Goal: Find specific page/section: Find specific page/section

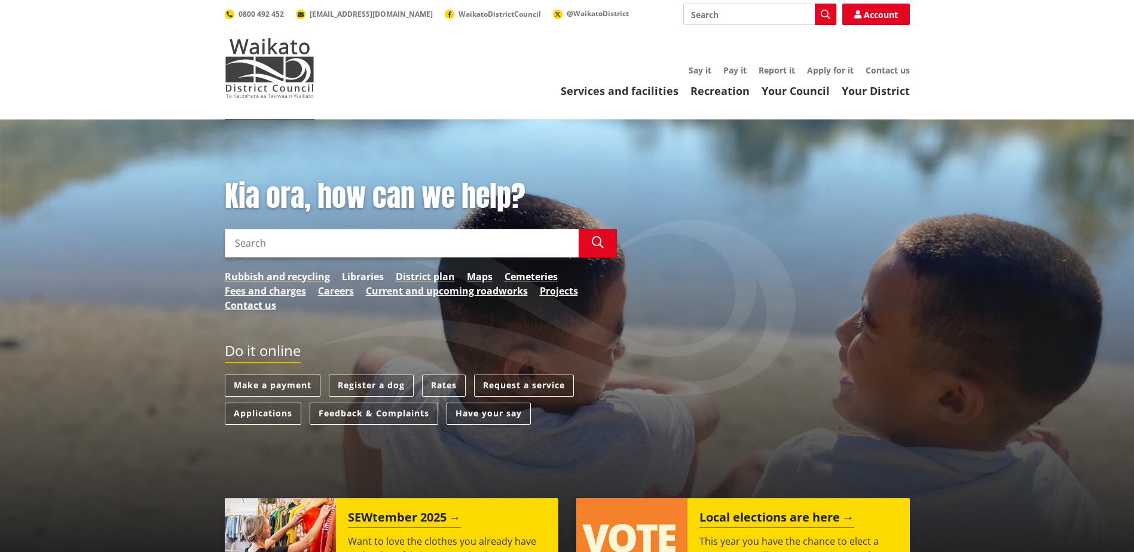
click at [359, 277] on link "Libraries" at bounding box center [363, 277] width 42 height 14
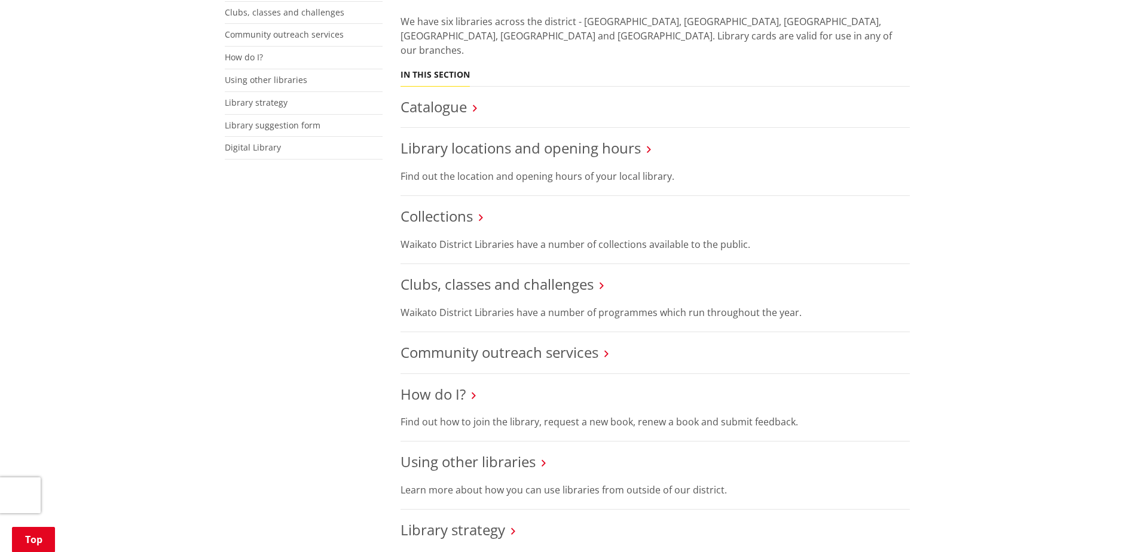
scroll to position [359, 0]
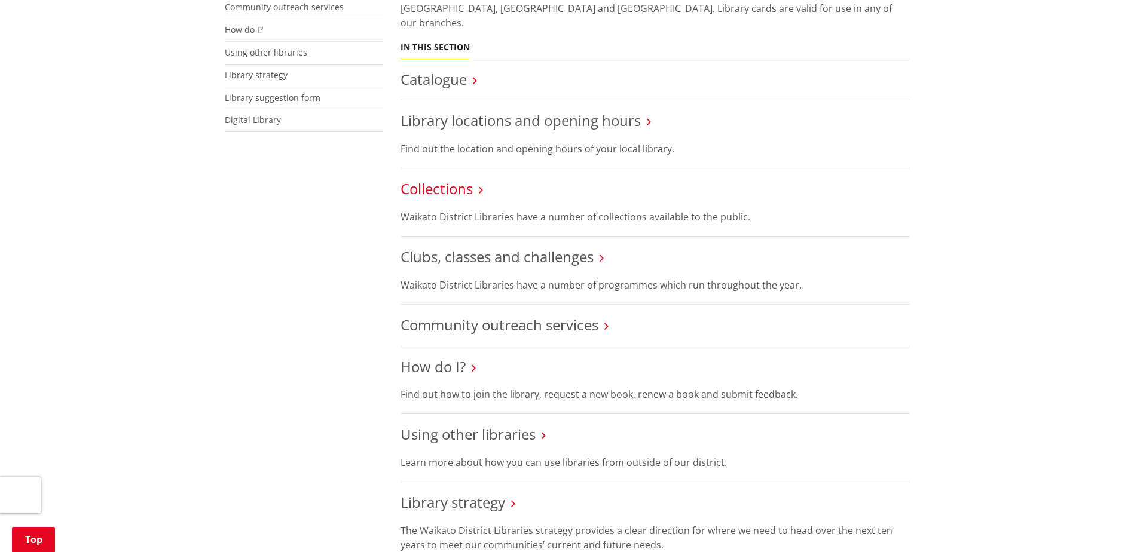
click at [429, 183] on link "Collections" at bounding box center [436, 189] width 72 height 20
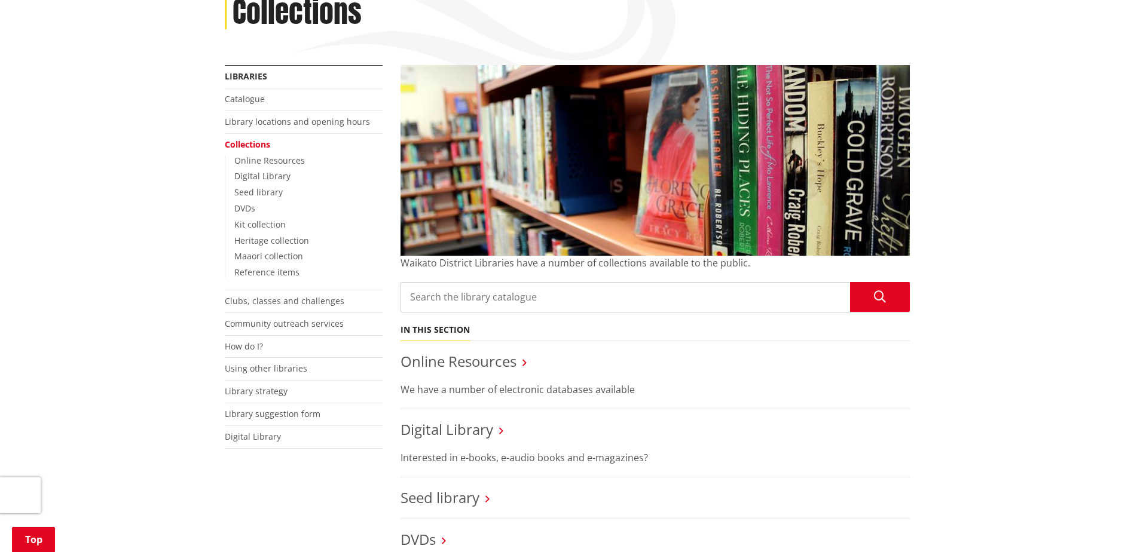
scroll to position [179, 0]
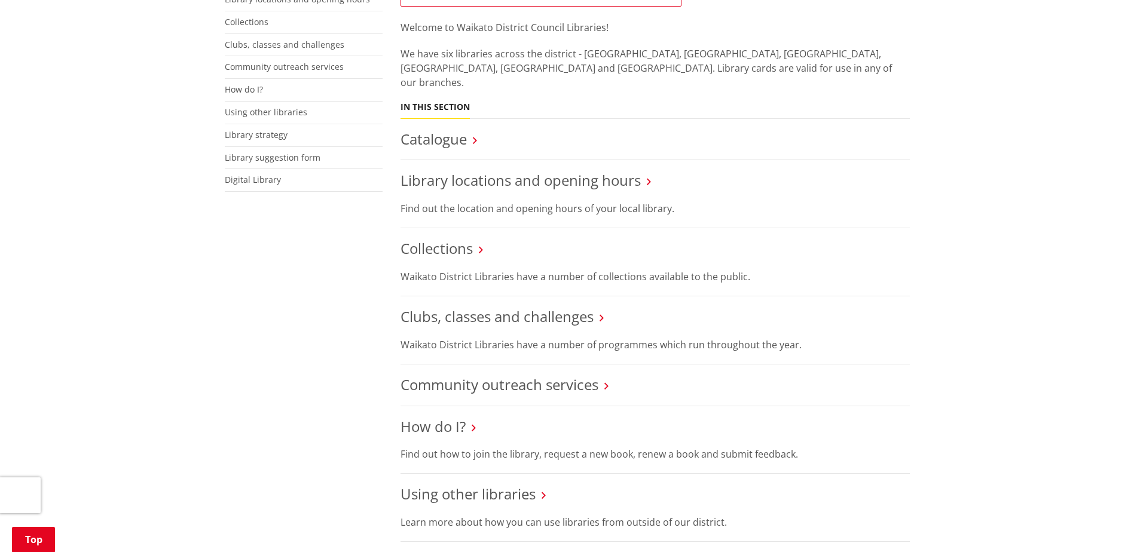
scroll to position [239, 0]
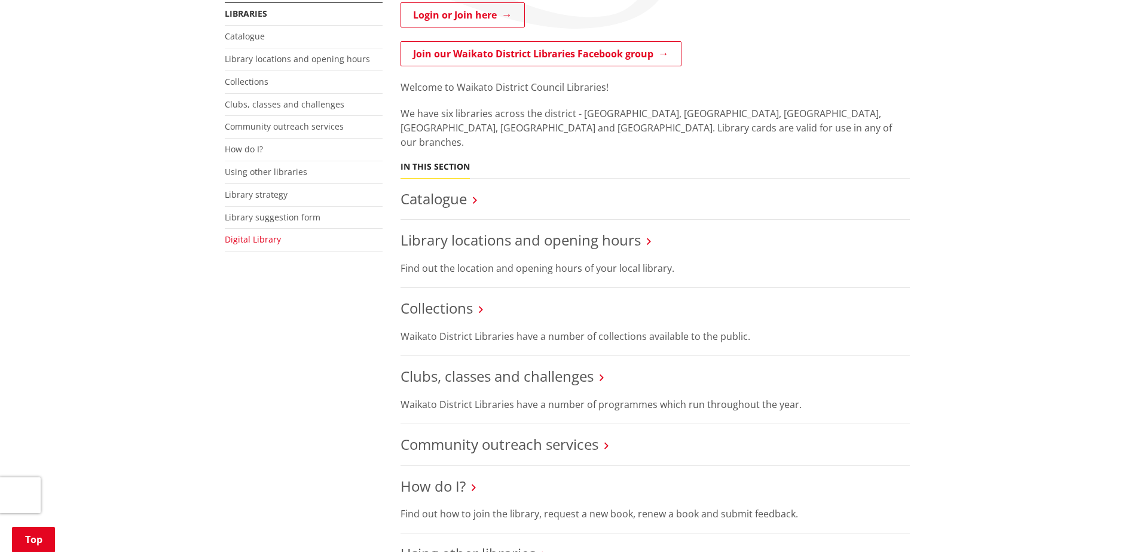
click at [242, 237] on link "Digital Library" at bounding box center [253, 239] width 56 height 11
